Goal: Task Accomplishment & Management: Use online tool/utility

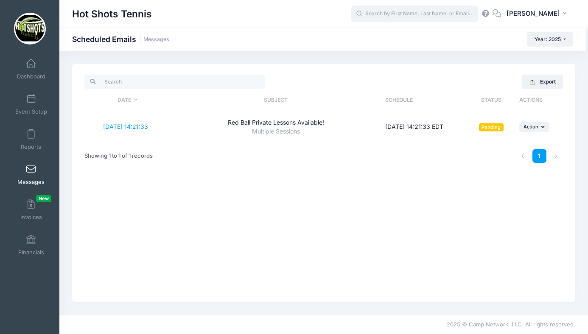
click at [406, 14] on input "text" at bounding box center [414, 14] width 127 height 17
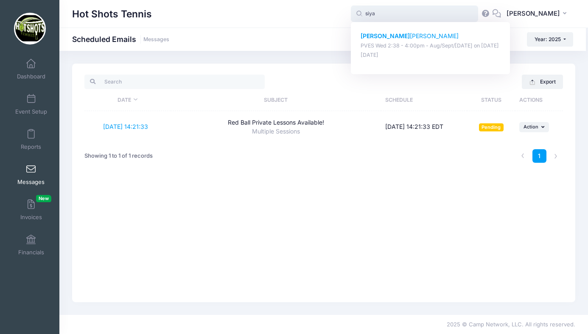
click at [408, 36] on p "Siya Subherwal" at bounding box center [430, 36] width 140 height 9
type input "Siya Subherwal (PVES Wed 2:38 - 4:00pm - Aug/Sept/Oct 2025, Aug-20, 2025)"
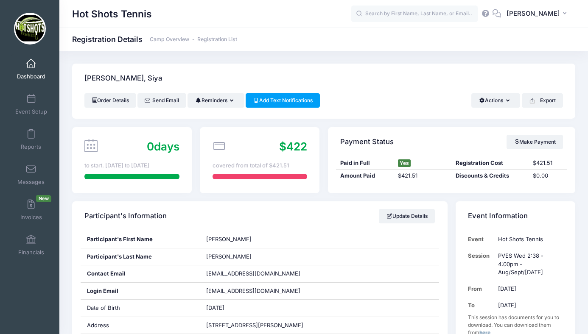
click at [31, 66] on span at bounding box center [31, 63] width 0 height 9
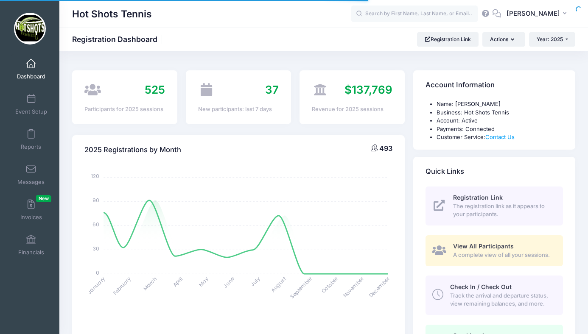
select select
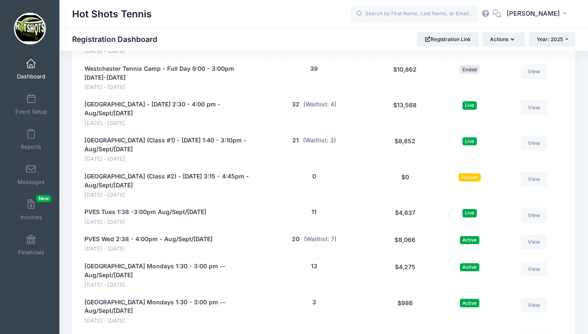
scroll to position [1690, 0]
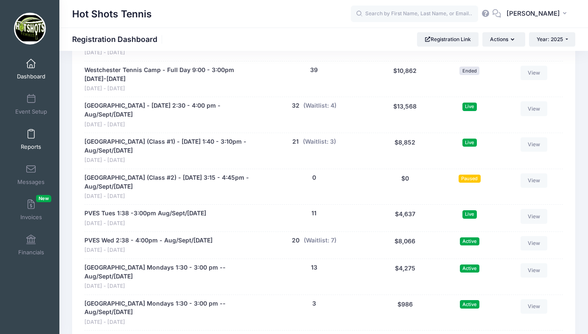
click at [36, 137] on link "Reports" at bounding box center [31, 140] width 40 height 30
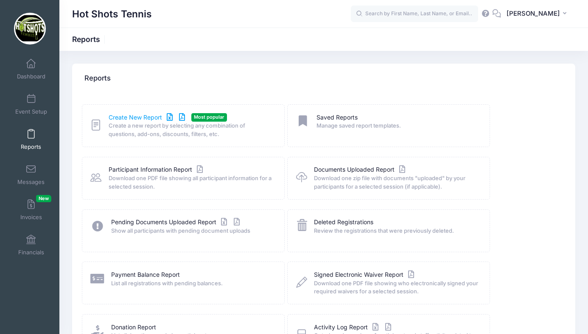
click at [141, 116] on link "Create New Report" at bounding box center [148, 117] width 79 height 9
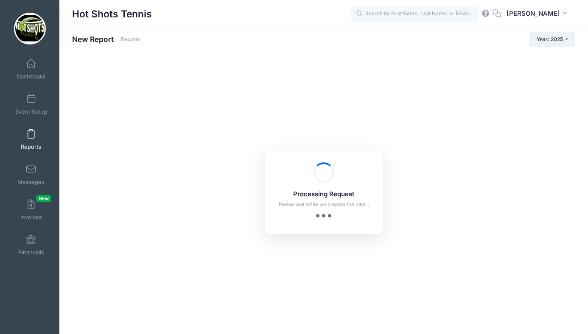
checkbox input "true"
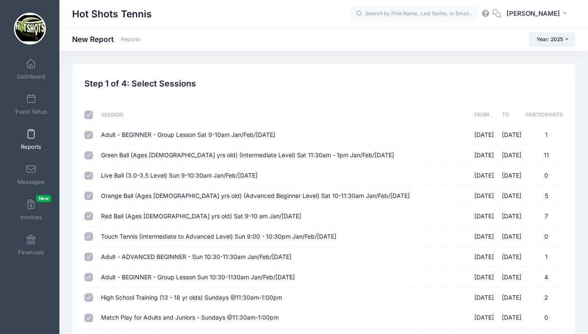
click at [88, 113] on input "checkbox" at bounding box center [88, 115] width 8 height 8
checkbox input "false"
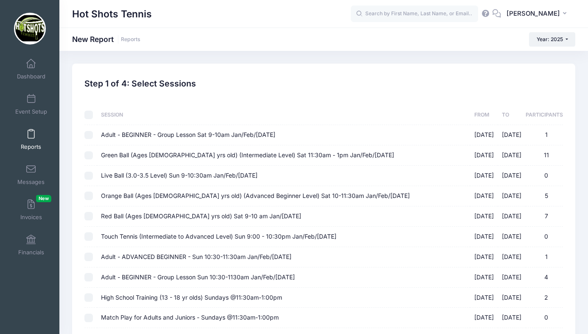
checkbox input "false"
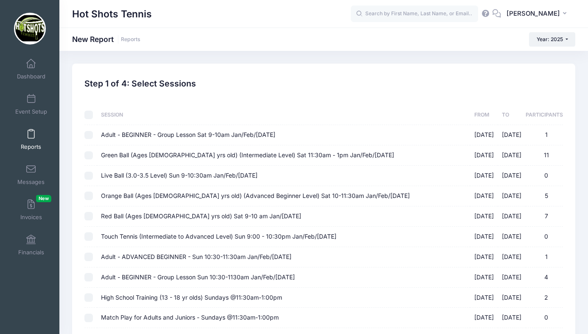
checkbox input "false"
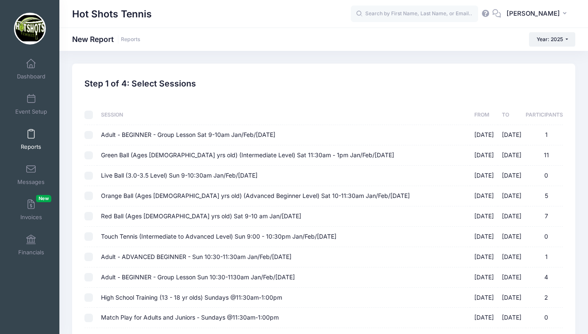
checkbox input "false"
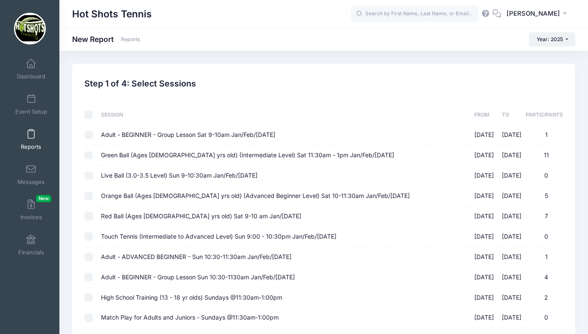
checkbox input "false"
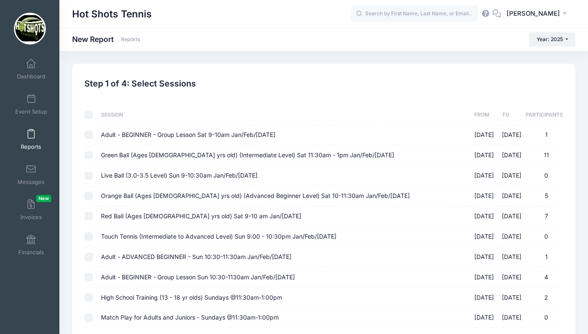
checkbox input "false"
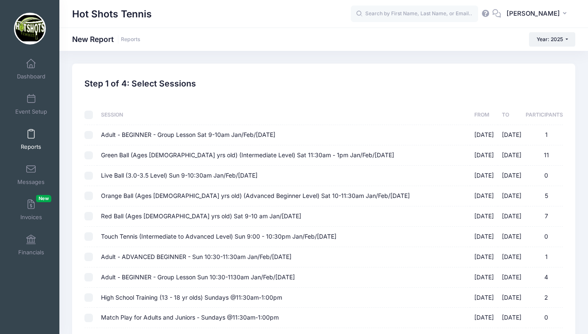
checkbox input "false"
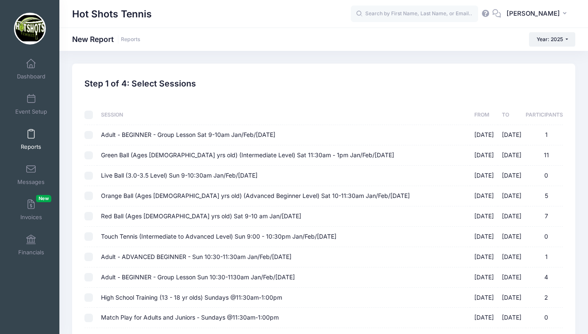
checkbox input "false"
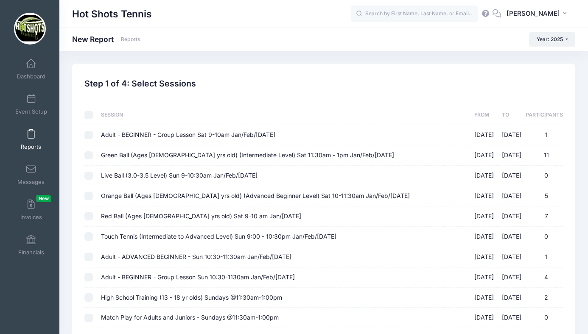
checkbox input "false"
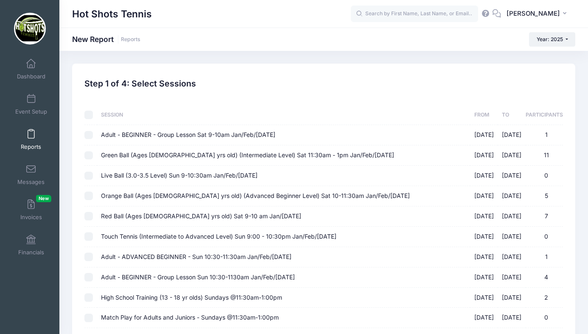
checkbox input "false"
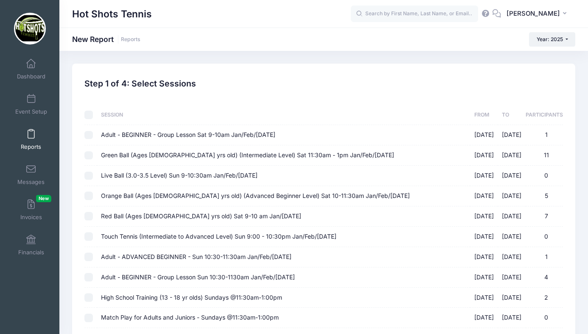
checkbox input "false"
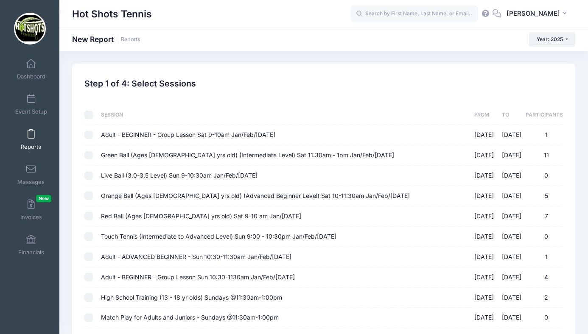
checkbox input "false"
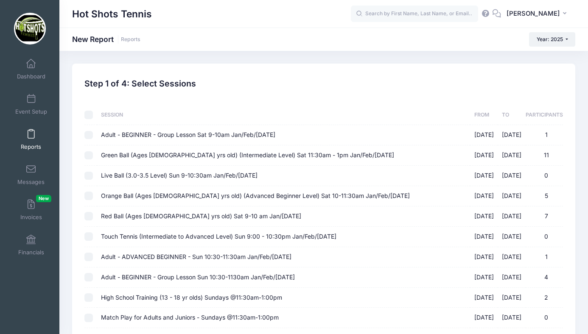
checkbox input "false"
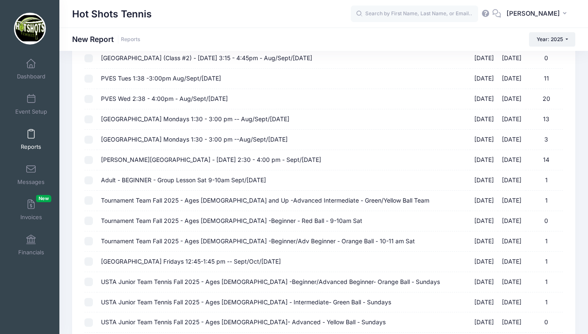
scroll to position [862, 0]
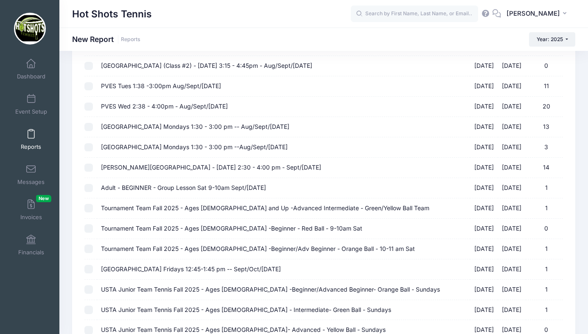
click at [127, 85] on span "PVES Tues 1:38 -3:00pm Aug/Sept/Oct 2025" at bounding box center [161, 85] width 120 height 7
click at [93, 85] on input "PVES Tues 1:38 -3:00pm Aug/Sept/Oct 2025 08/19/2025 - 10/14/2025 11" at bounding box center [88, 86] width 8 height 8
checkbox input "true"
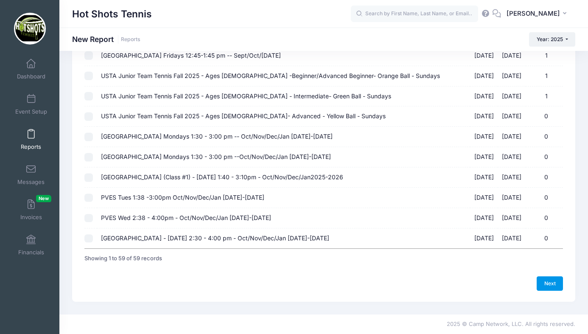
click at [548, 282] on link "Next" at bounding box center [549, 283] width 26 height 14
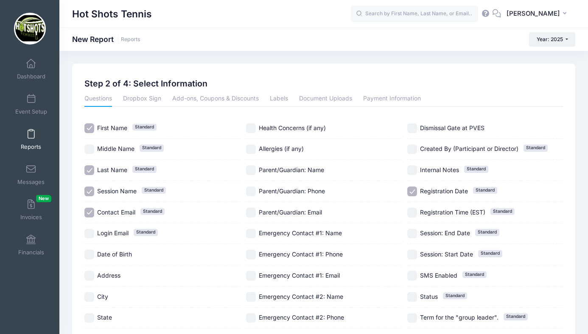
click at [91, 189] on input "Session Name Standard" at bounding box center [89, 192] width 10 height 10
checkbox input "false"
click at [251, 127] on input "Health Concerns (if any)" at bounding box center [251, 128] width 10 height 10
checkbox input "true"
click at [253, 189] on input "Parent/Guardian: Phone" at bounding box center [251, 192] width 10 height 10
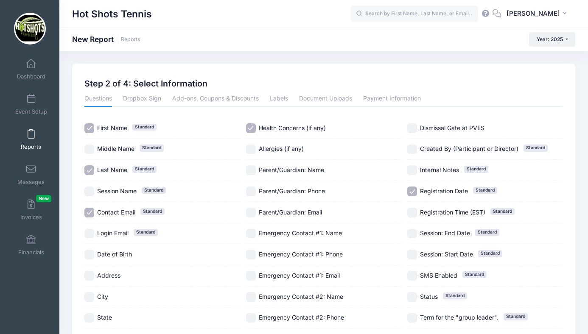
checkbox input "true"
click at [411, 192] on input "Registration Date Standard" at bounding box center [412, 192] width 10 height 10
checkbox input "false"
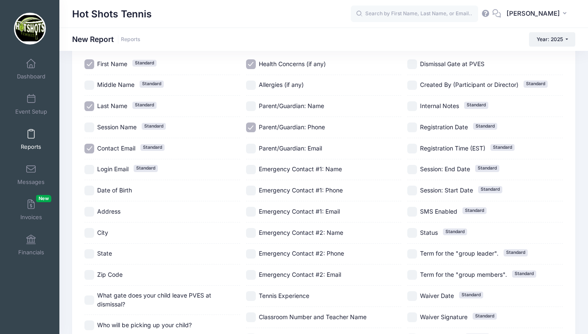
scroll to position [88, 0]
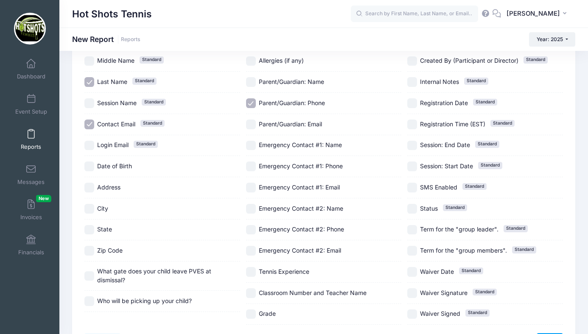
click at [89, 167] on input "Date of Birth" at bounding box center [89, 167] width 10 height 10
checkbox input "true"
click at [90, 301] on input "Who will be picking up your child?" at bounding box center [89, 301] width 10 height 10
checkbox input "true"
click at [251, 292] on input "Classroom Number and Teacher Name" at bounding box center [251, 293] width 10 height 10
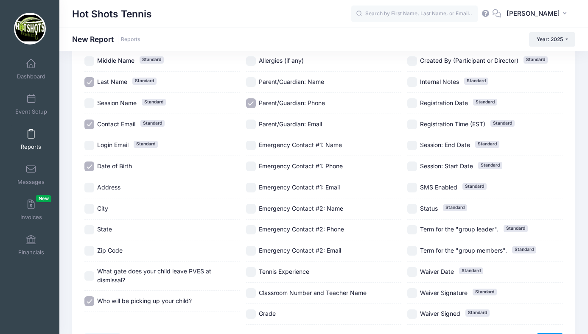
checkbox input "true"
click at [251, 317] on input "Grade" at bounding box center [251, 315] width 10 height 10
checkbox input "true"
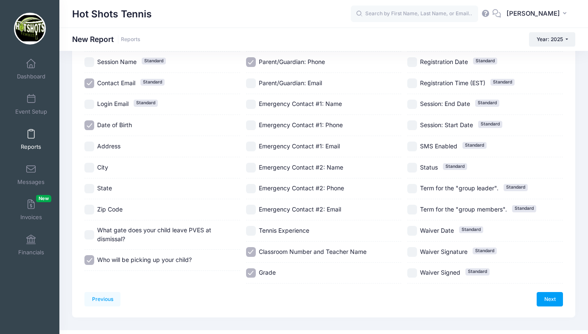
scroll to position [145, 0]
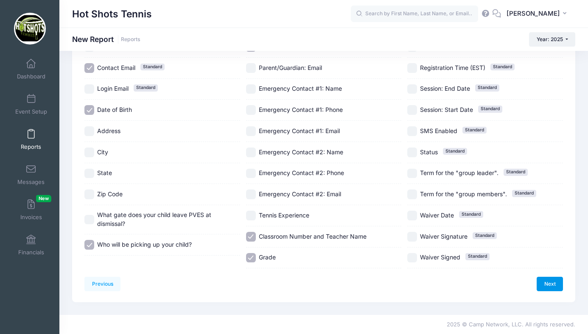
click at [544, 279] on link "Next" at bounding box center [549, 284] width 26 height 14
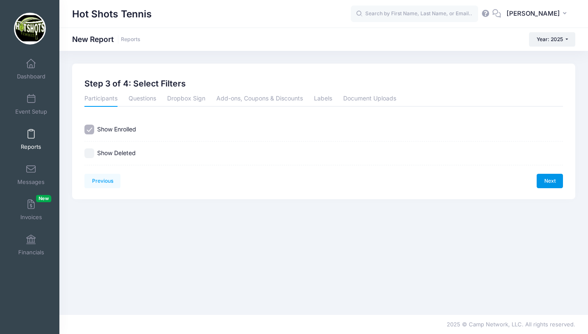
scroll to position [0, 0]
click at [544, 176] on link "Next" at bounding box center [549, 181] width 26 height 14
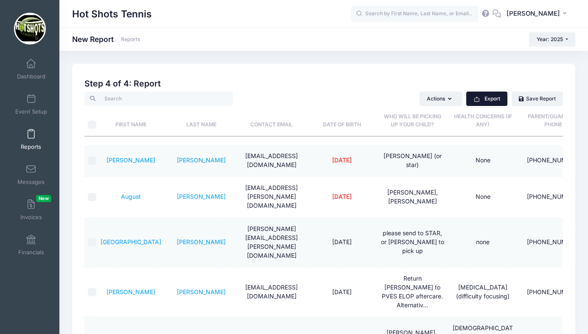
click at [490, 100] on button "Export" at bounding box center [486, 99] width 41 height 14
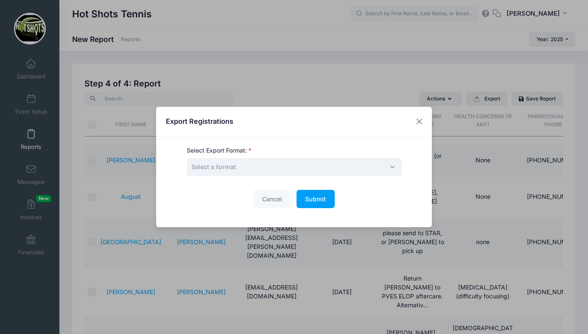
click at [306, 164] on span "Select a format" at bounding box center [294, 167] width 215 height 18
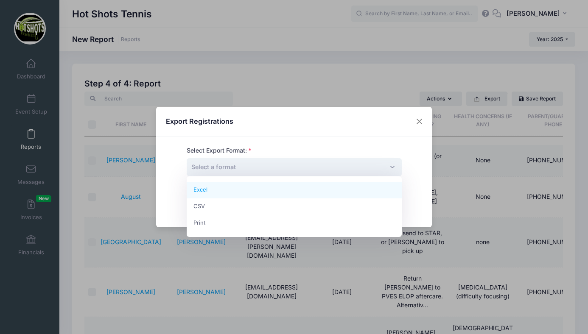
select select "excel"
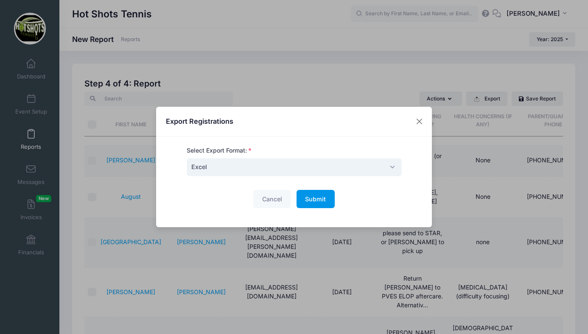
click at [312, 198] on span "Submit" at bounding box center [315, 198] width 21 height 7
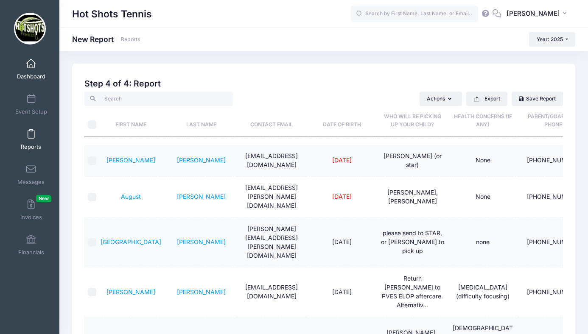
click at [31, 70] on link "Dashboard" at bounding box center [31, 69] width 40 height 30
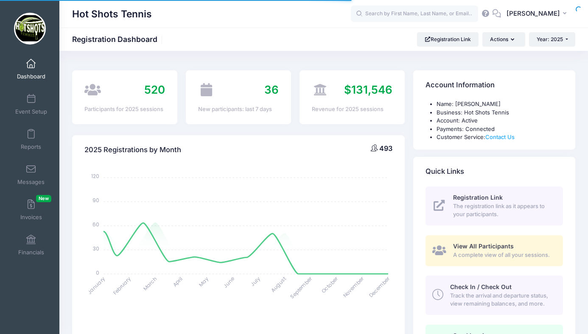
select select
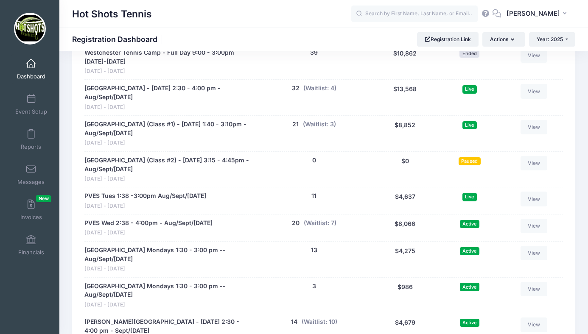
scroll to position [1707, 0]
click at [324, 120] on button "(Waitlist: 3)" at bounding box center [319, 124] width 33 height 9
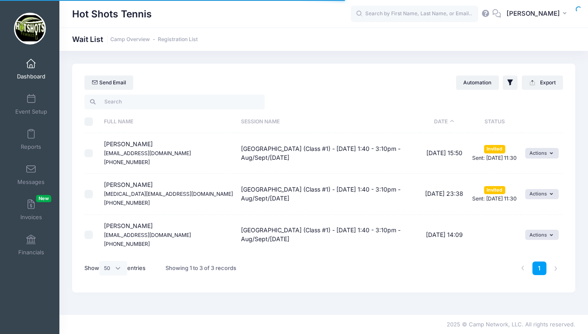
select select "50"
click at [539, 236] on button "Actions" at bounding box center [542, 235] width 34 height 10
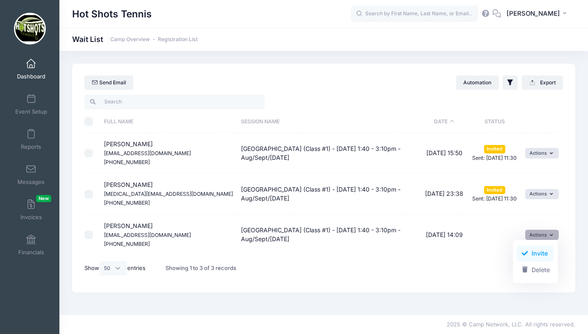
click at [529, 255] on link "Invite" at bounding box center [534, 254] width 37 height 16
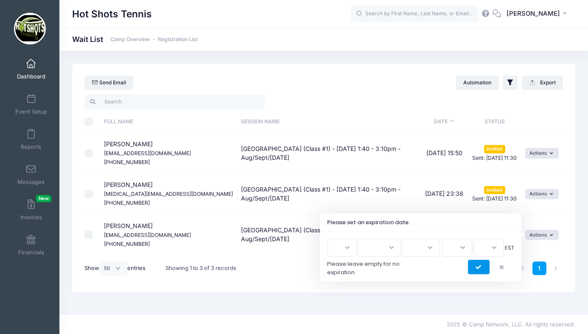
click at [481, 268] on button "submit" at bounding box center [479, 267] width 22 height 14
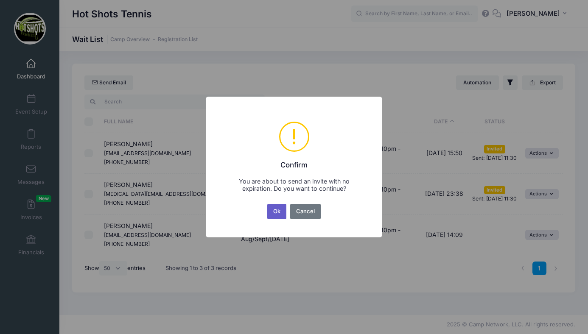
click at [277, 209] on button "Ok" at bounding box center [277, 211] width 20 height 15
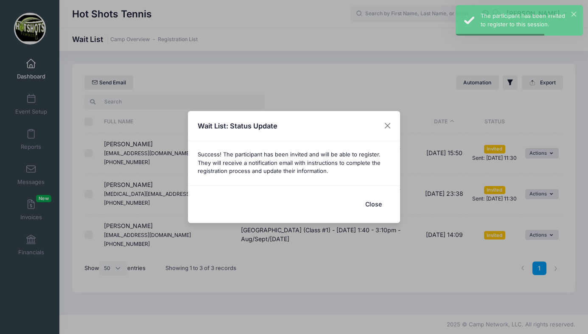
click at [374, 202] on button "Close" at bounding box center [373, 204] width 34 height 18
